Goal: Browse casually

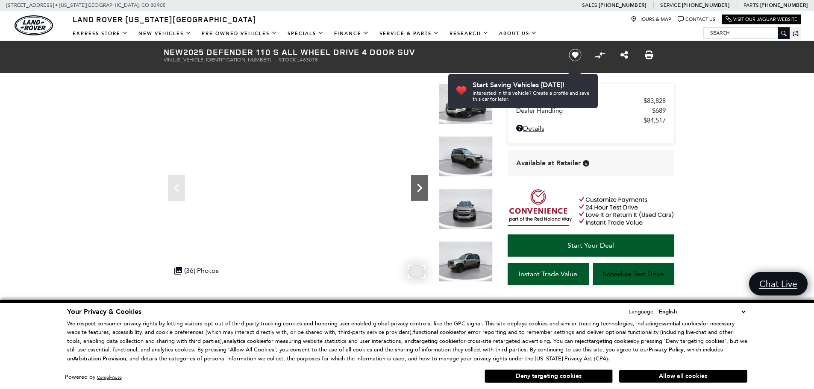
click at [415, 188] on icon "Next" at bounding box center [419, 187] width 17 height 17
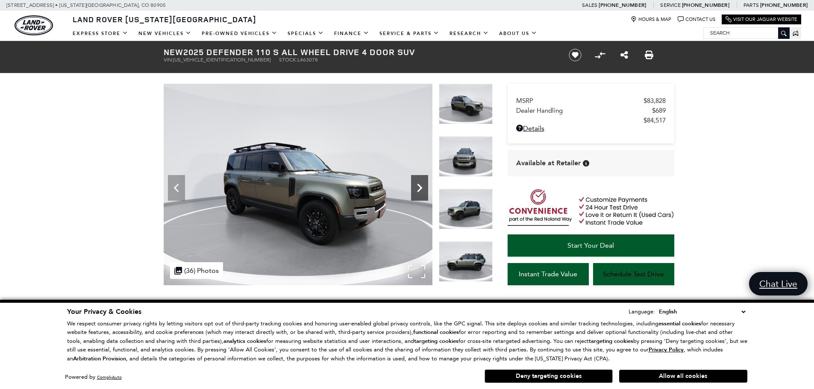
click at [415, 188] on icon "Next" at bounding box center [419, 187] width 17 height 17
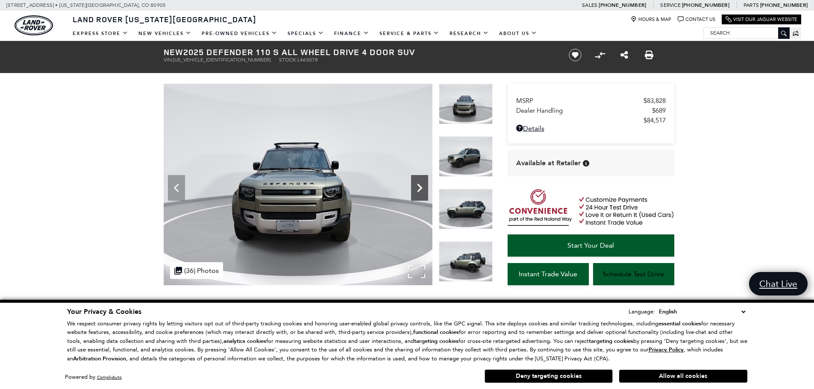
click at [415, 188] on icon "Next" at bounding box center [419, 187] width 17 height 17
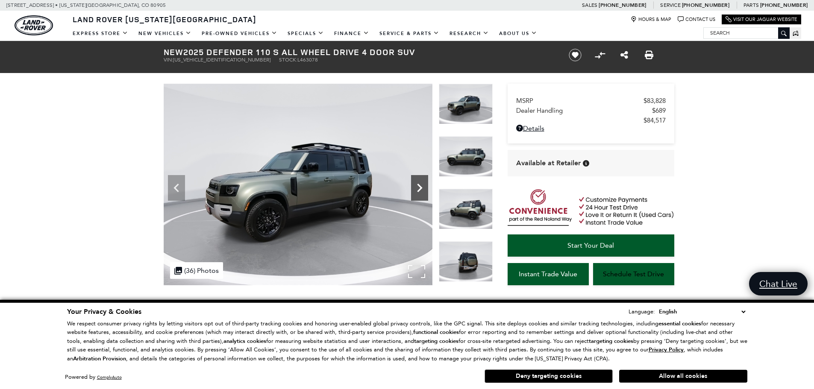
click at [415, 188] on icon "Next" at bounding box center [419, 187] width 17 height 17
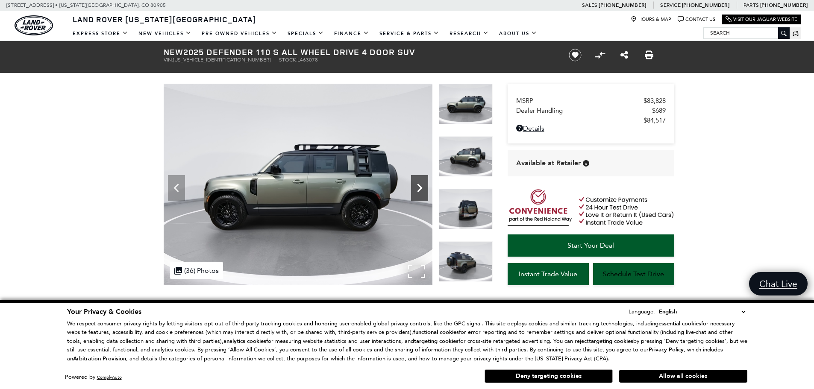
click at [415, 188] on icon "Next" at bounding box center [419, 187] width 17 height 17
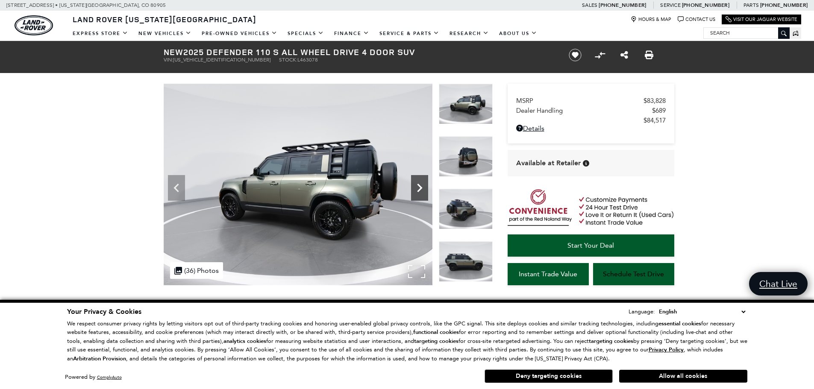
click at [415, 188] on icon "Next" at bounding box center [419, 187] width 17 height 17
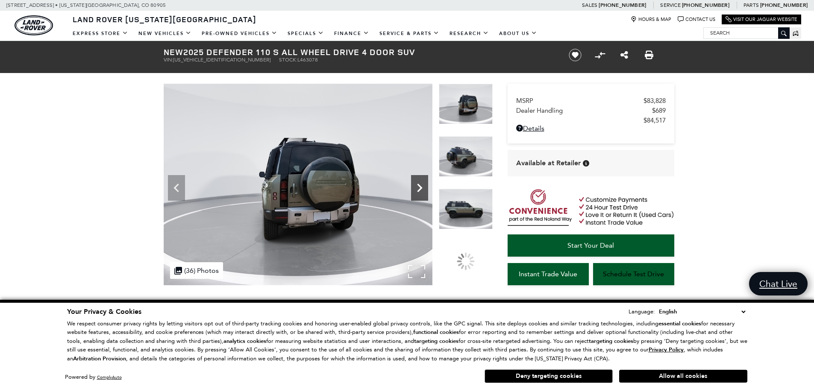
click at [415, 188] on icon "Next" at bounding box center [419, 187] width 17 height 17
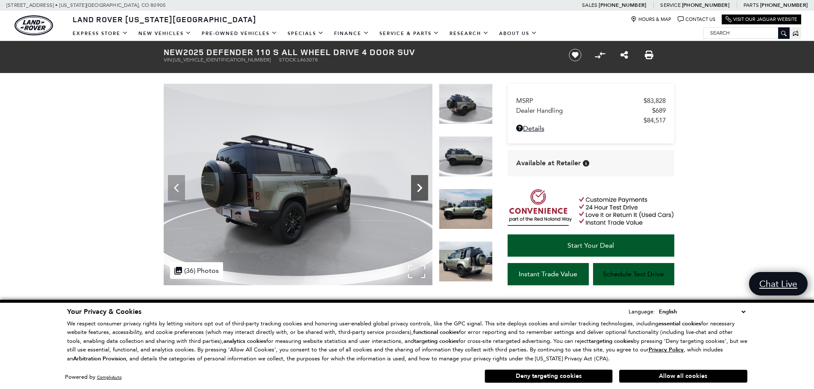
click at [415, 188] on icon "Next" at bounding box center [419, 187] width 17 height 17
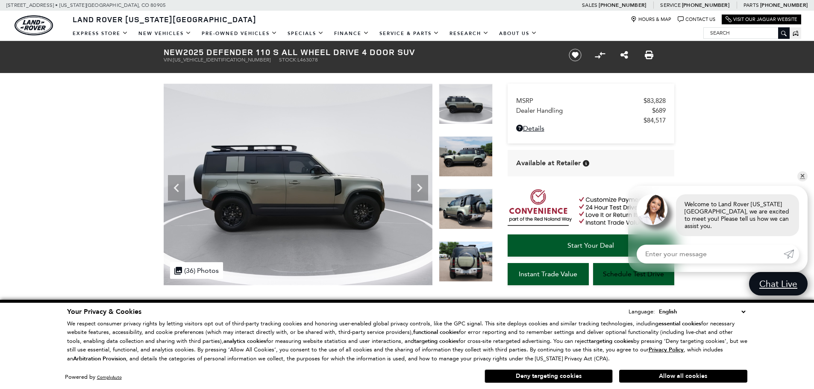
click at [464, 205] on img at bounding box center [466, 209] width 54 height 41
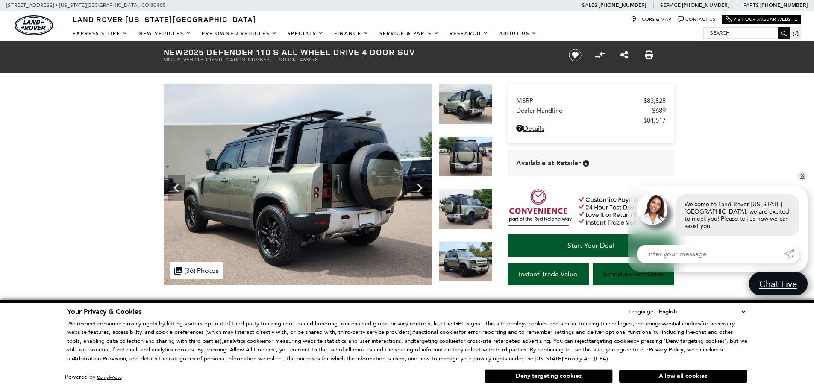
click at [464, 205] on img at bounding box center [466, 209] width 54 height 41
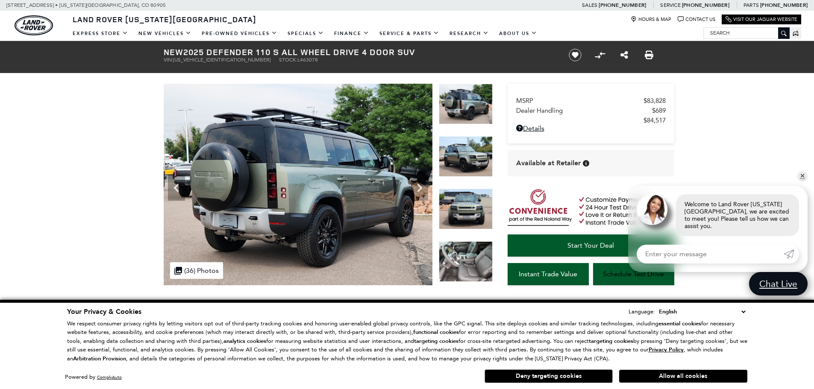
click at [464, 205] on img at bounding box center [466, 209] width 54 height 41
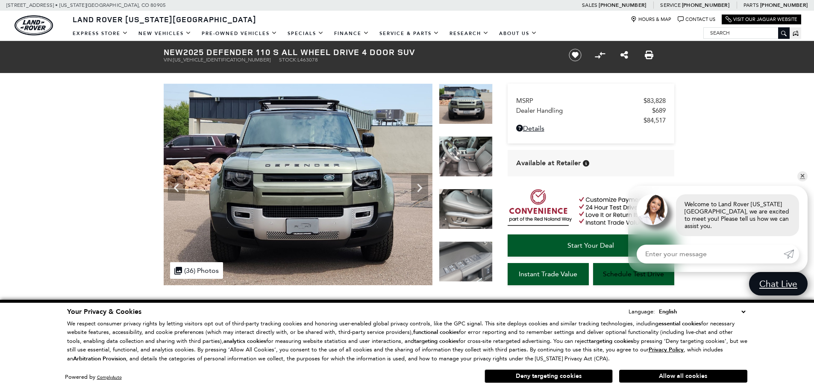
click at [464, 205] on img at bounding box center [466, 209] width 54 height 41
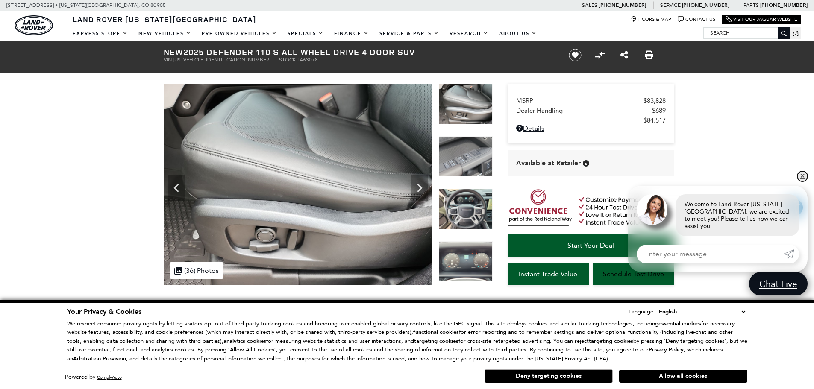
click at [800, 182] on link "✕" at bounding box center [802, 176] width 10 height 10
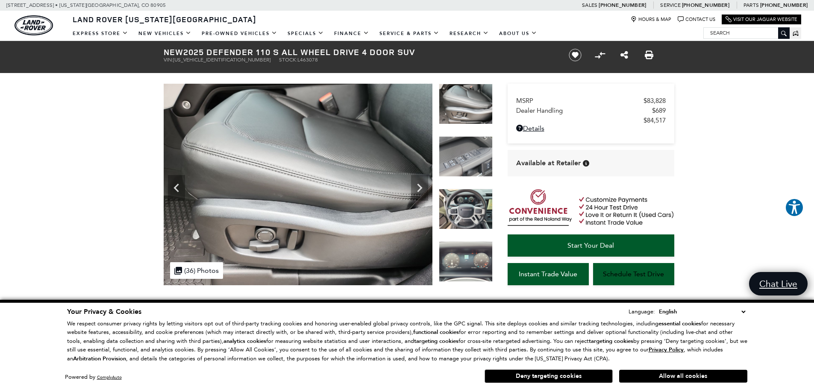
click at [479, 208] on img at bounding box center [466, 209] width 54 height 41
